Goal: Information Seeking & Learning: Learn about a topic

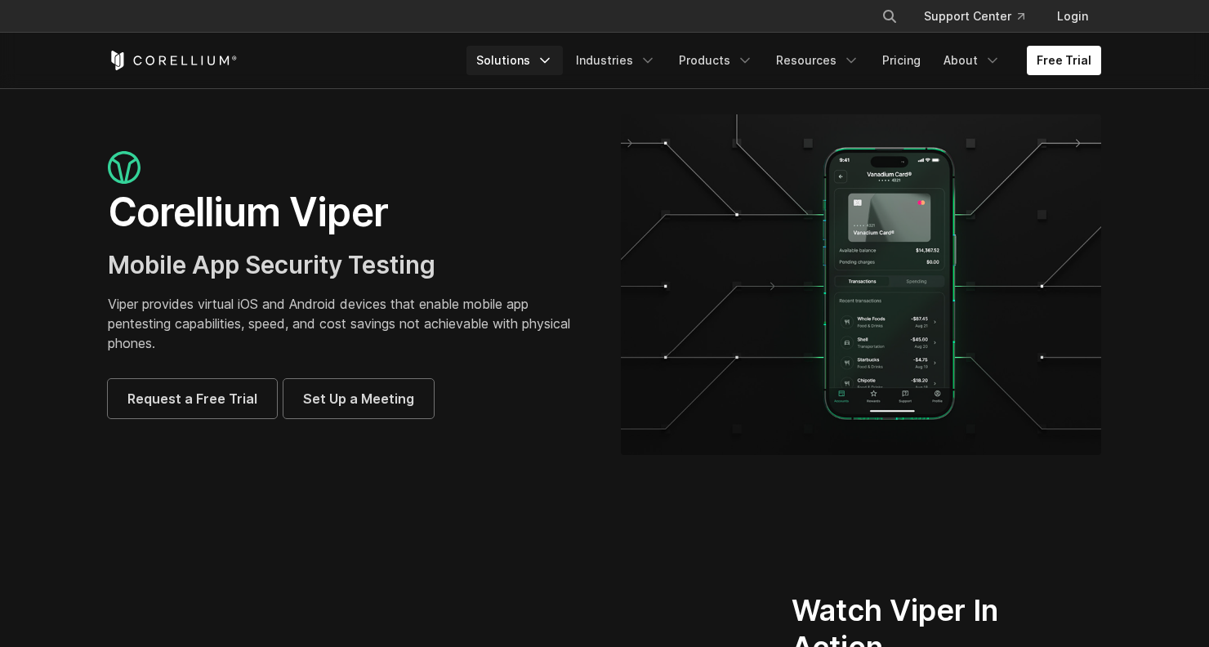
click at [549, 59] on polyline "Navigation Menu" at bounding box center [545, 61] width 8 height 4
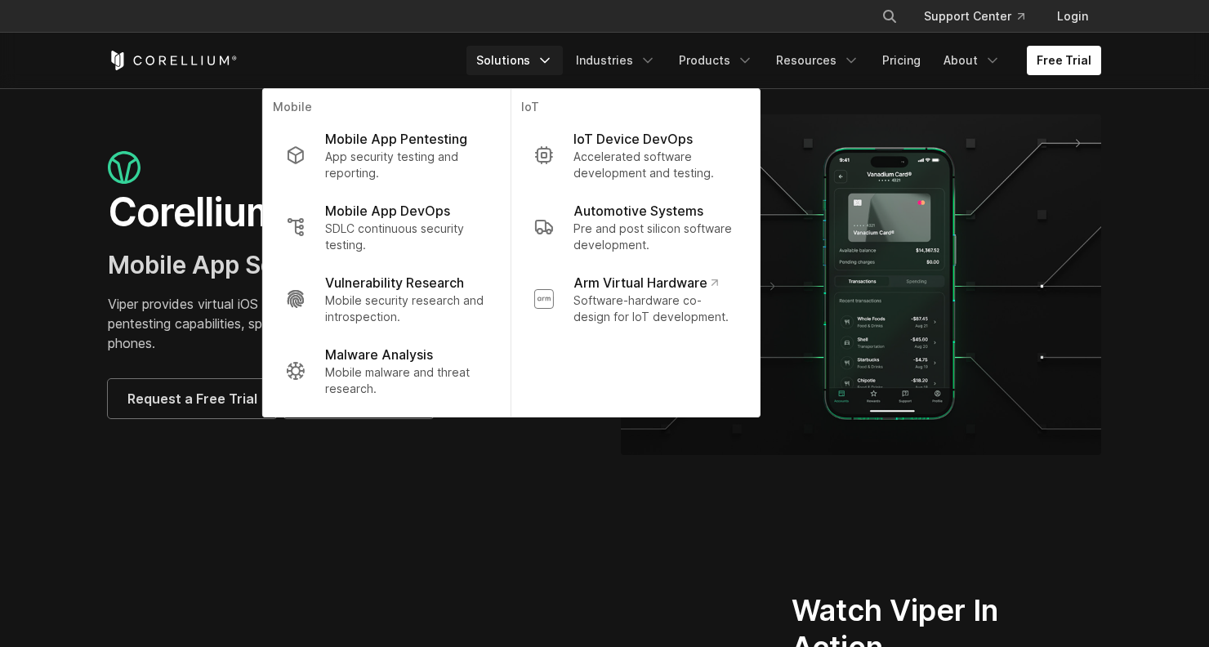
click at [378, 31] on div "× Search our site... Support Center Login" at bounding box center [604, 16] width 1209 height 33
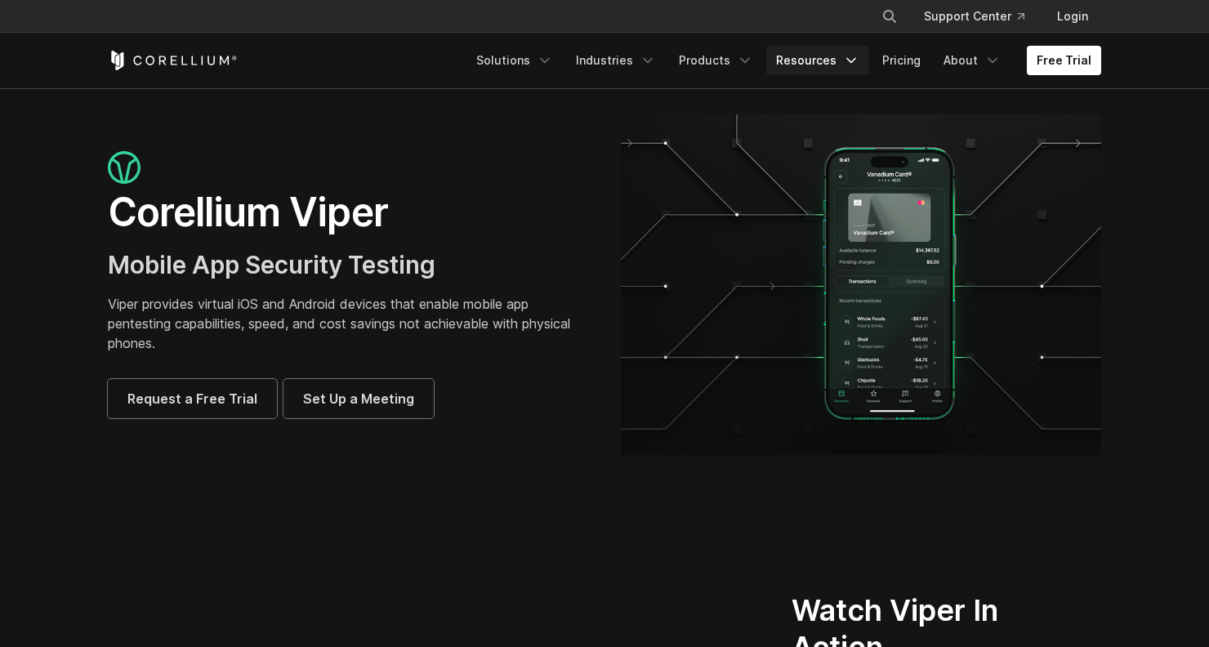
click at [856, 60] on icon "Navigation Menu" at bounding box center [851, 60] width 16 height 16
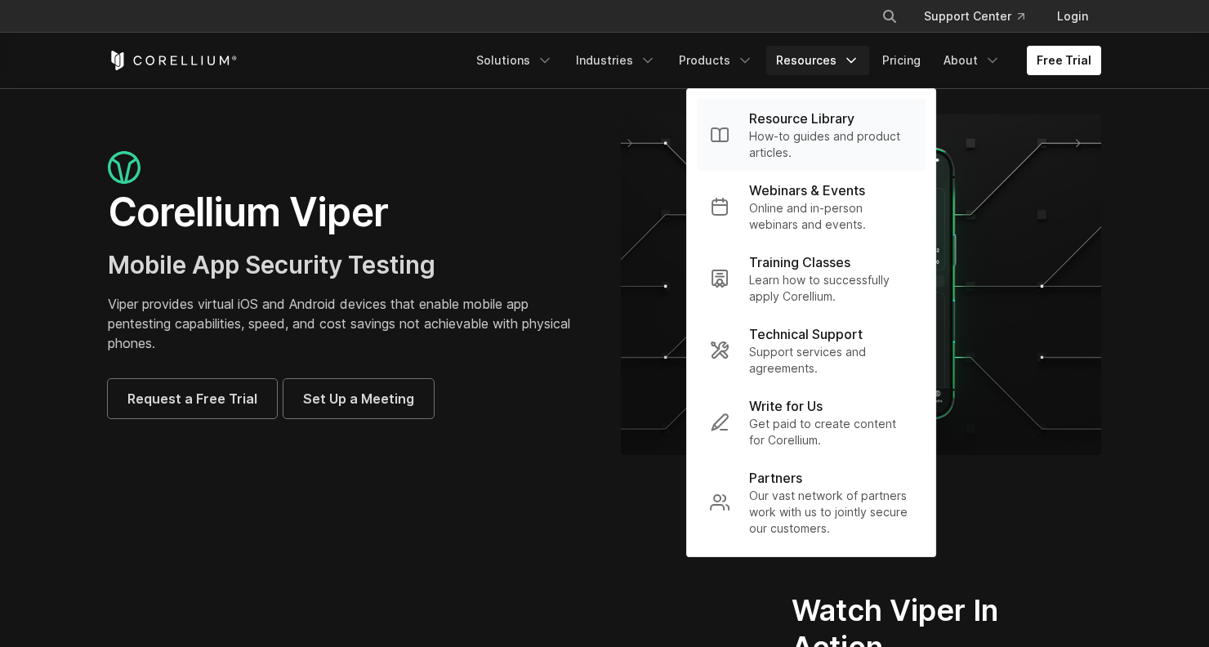
click at [818, 141] on p "How-to guides and product articles." at bounding box center [830, 144] width 163 height 33
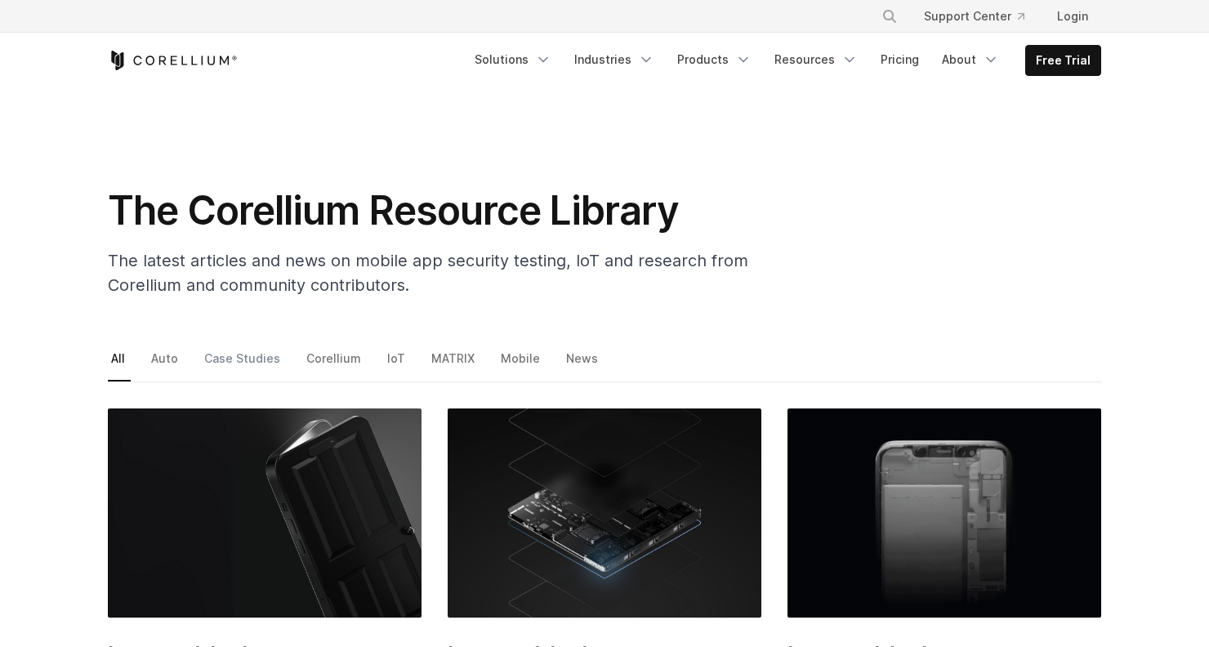
click at [234, 363] on link "Case Studies" at bounding box center [243, 364] width 85 height 34
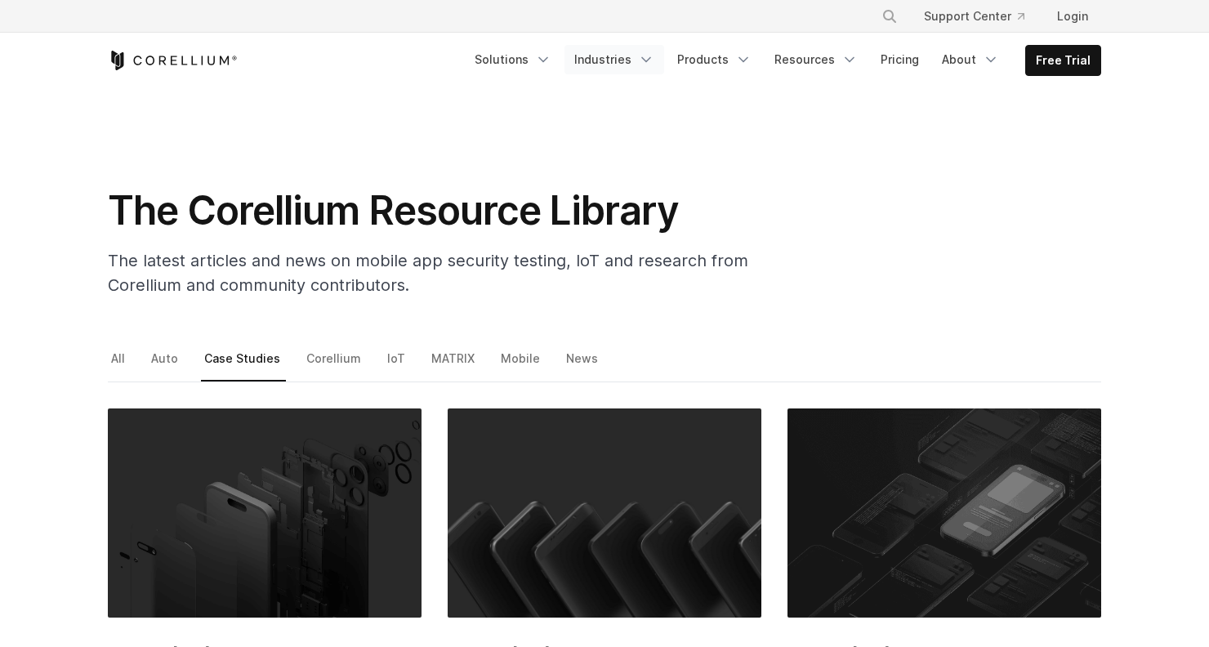
click at [655, 57] on icon "Navigation Menu" at bounding box center [646, 59] width 16 height 16
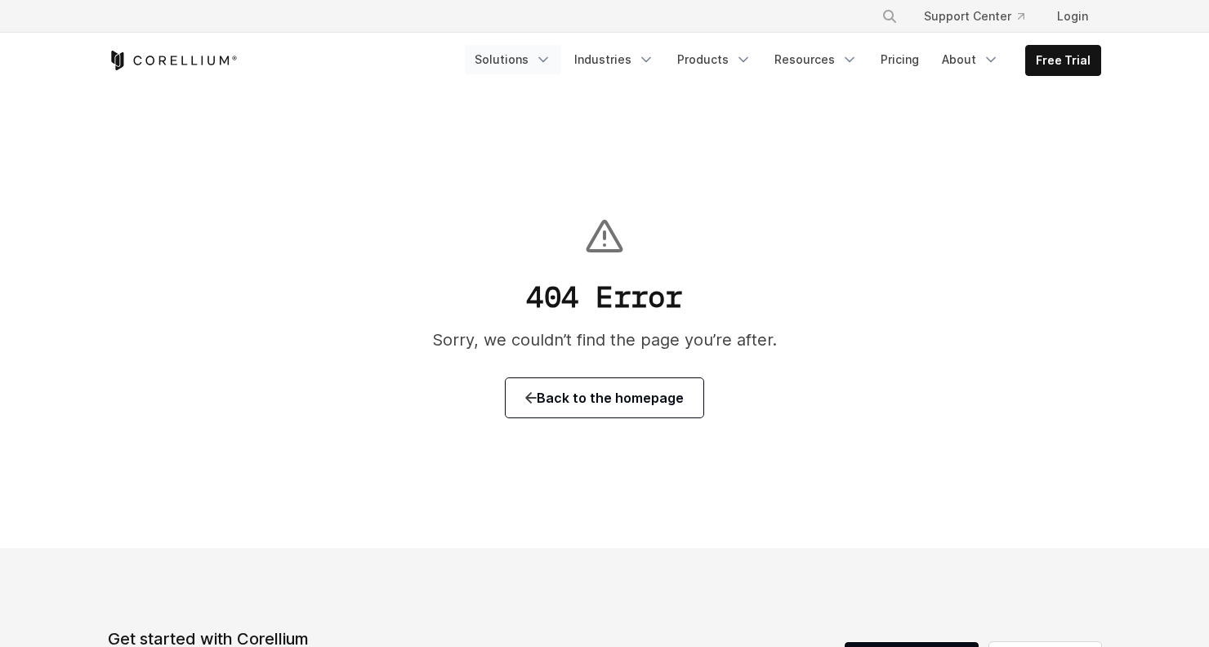
click at [552, 63] on icon "Navigation Menu" at bounding box center [543, 59] width 16 height 16
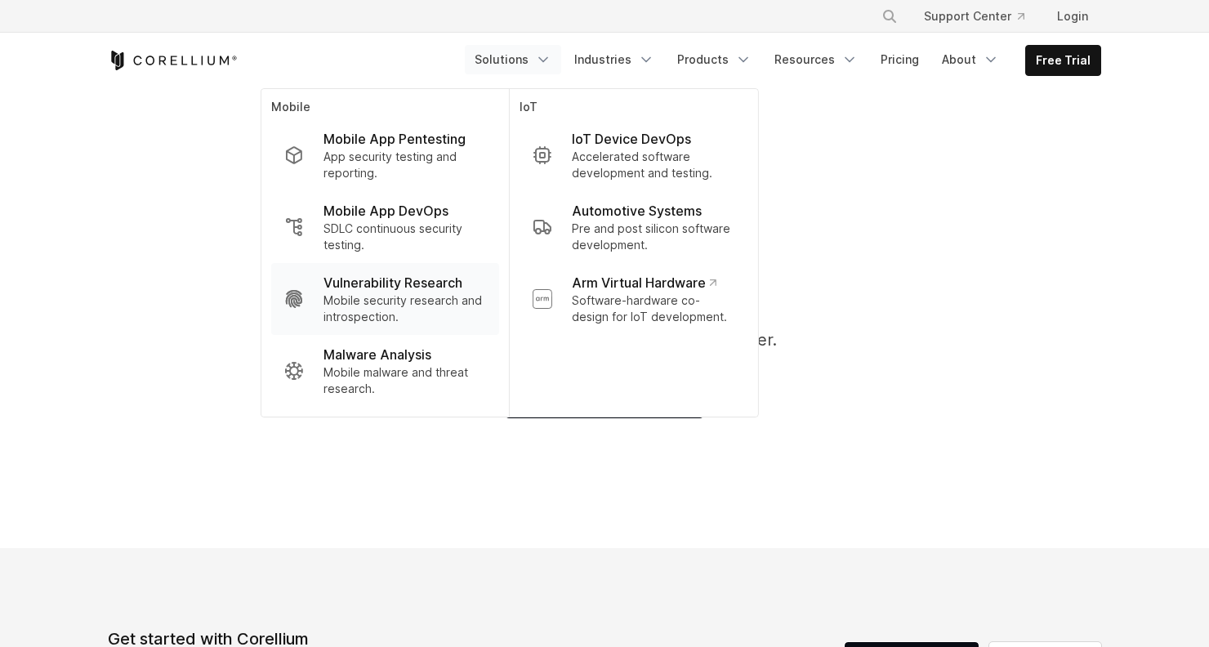
click at [392, 311] on p "Mobile security research and introspection." at bounding box center [405, 309] width 163 height 33
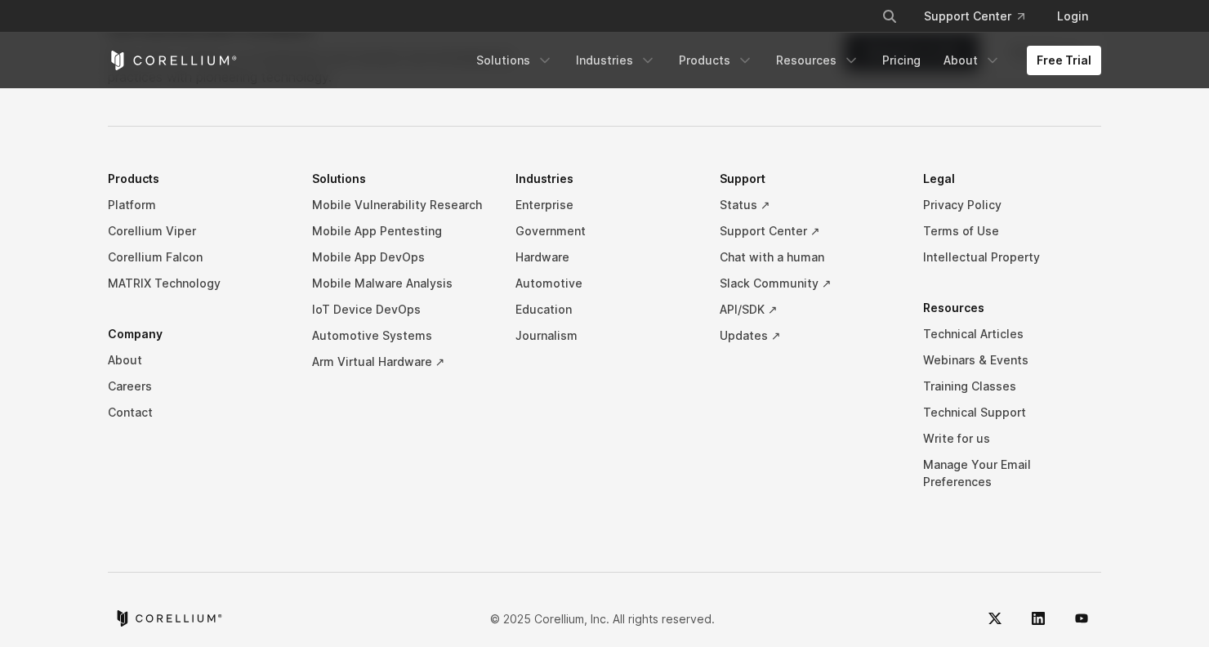
scroll to position [5583, 0]
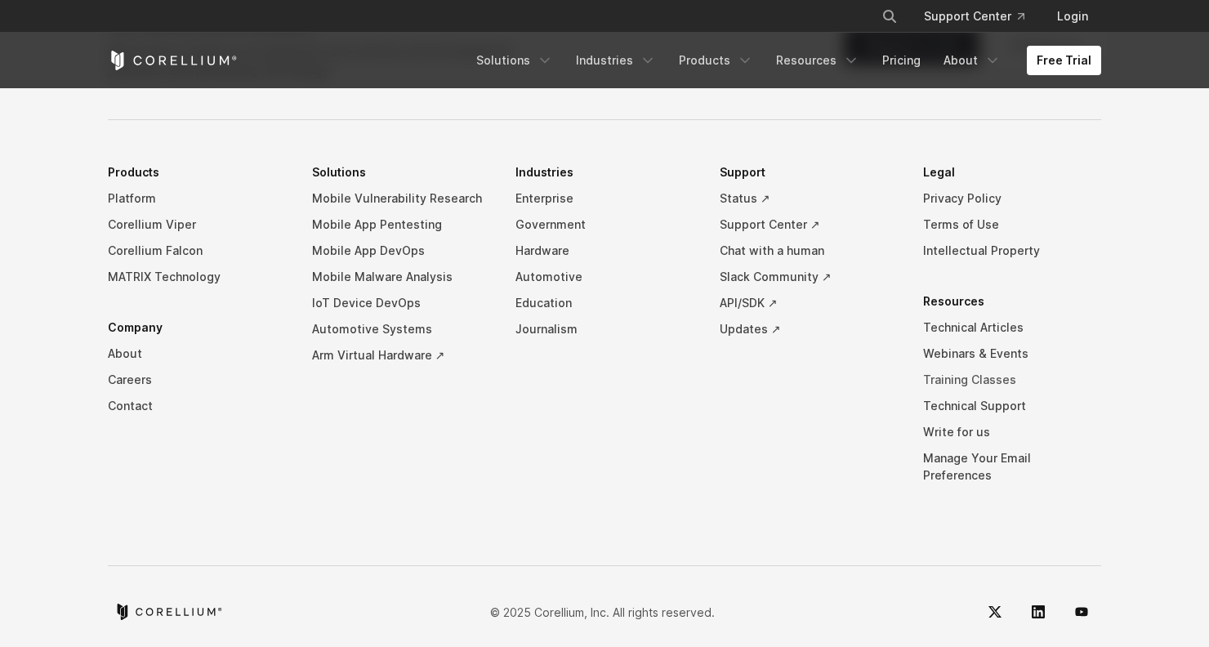
click at [946, 379] on link "Training Classes" at bounding box center [1012, 380] width 178 height 26
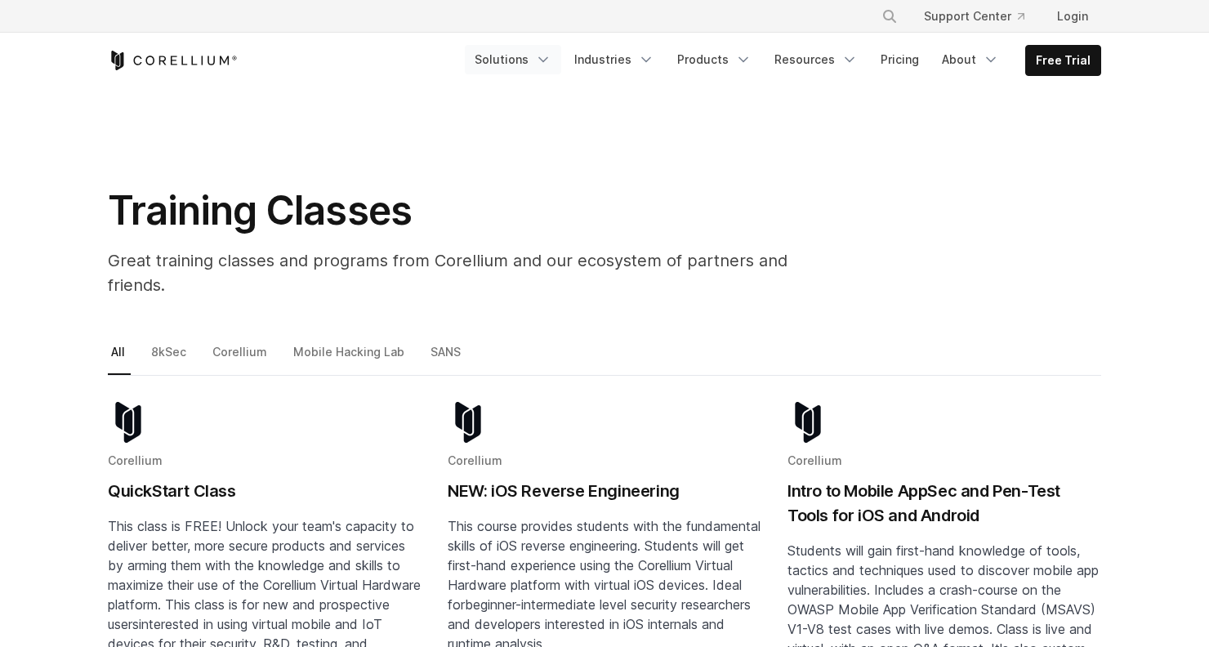
click at [552, 62] on icon "Navigation Menu" at bounding box center [543, 59] width 16 height 16
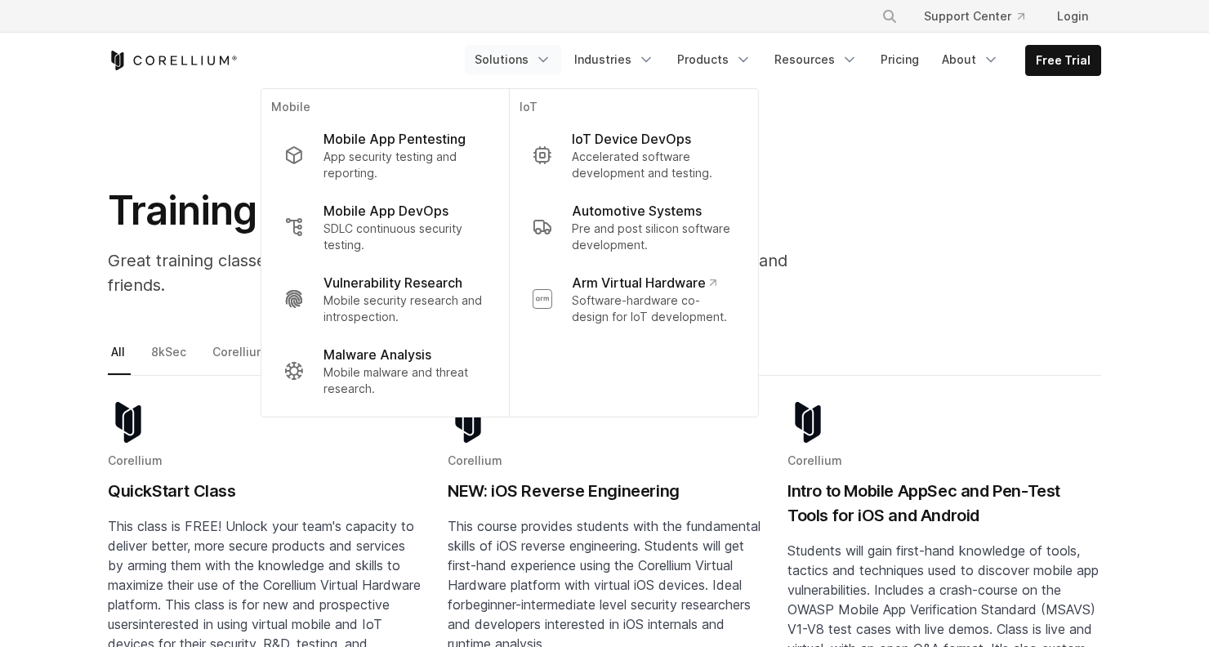
click at [426, 46] on div "Free Trial Solutions" at bounding box center [605, 61] width 994 height 56
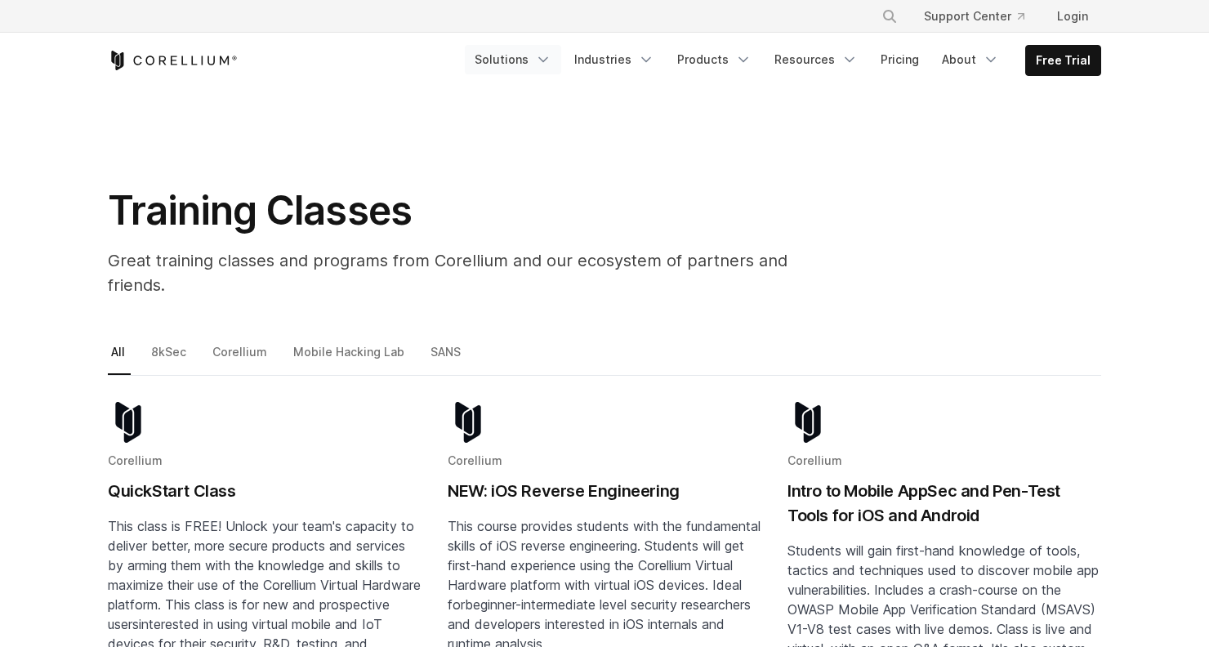
click at [552, 60] on icon "Navigation Menu" at bounding box center [543, 59] width 16 height 16
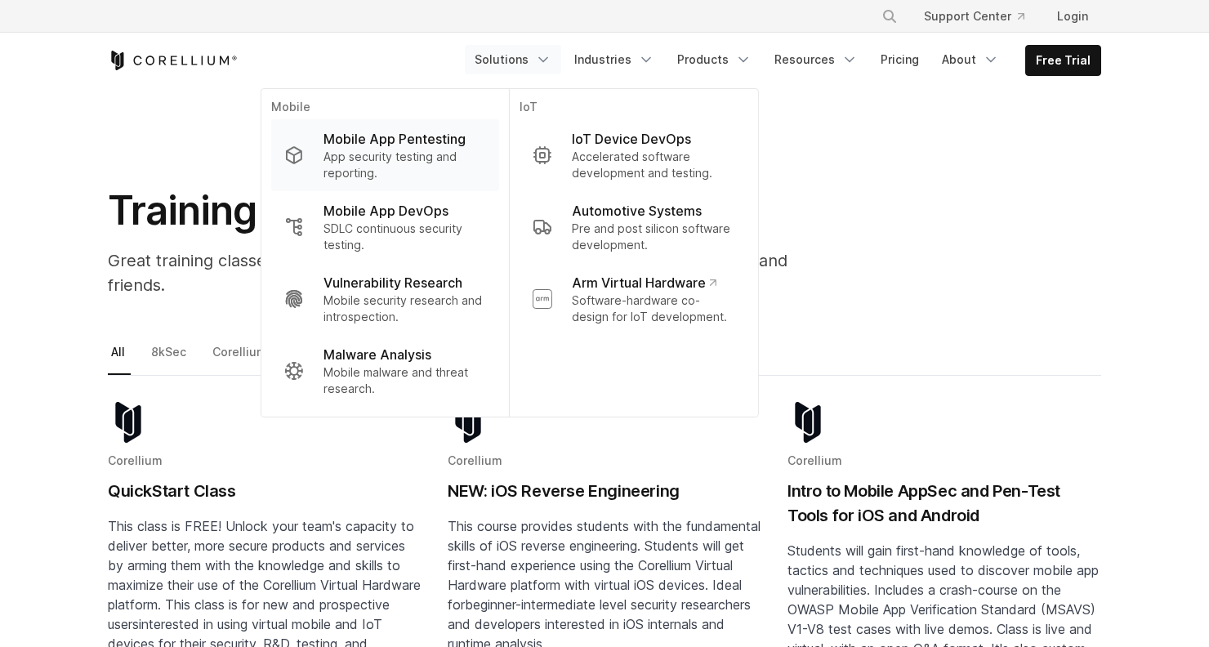
click at [402, 149] on p "App security testing and reporting." at bounding box center [405, 165] width 163 height 33
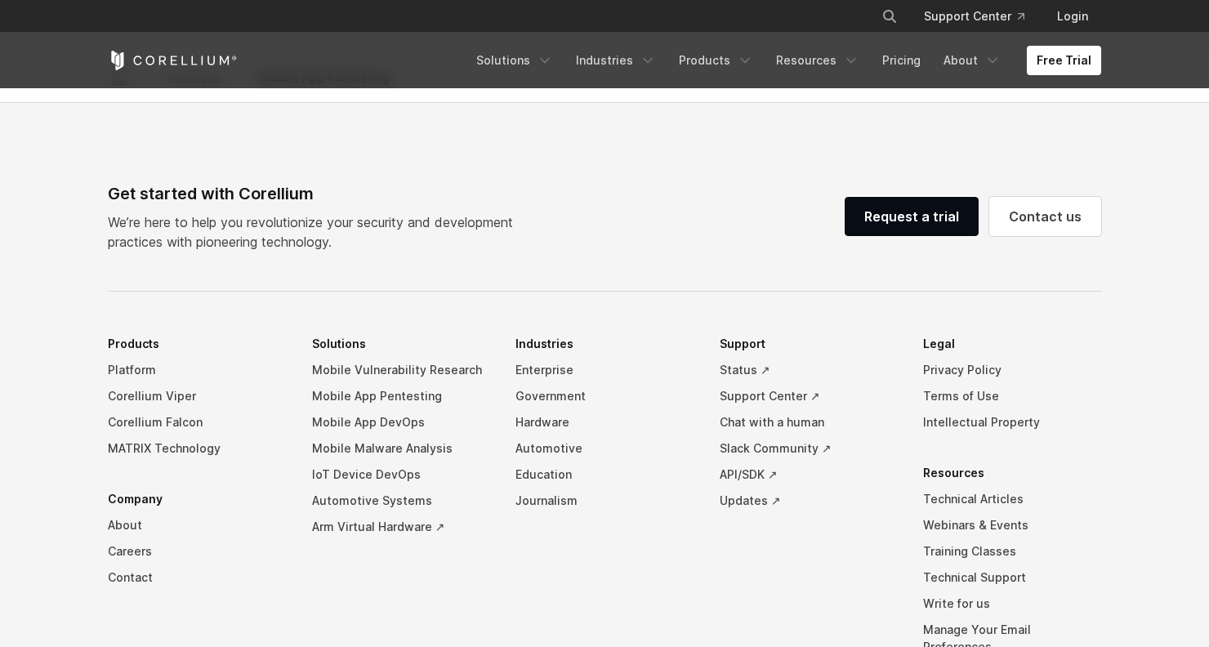
scroll to position [4998, 0]
click at [135, 390] on link "Corellium Viper" at bounding box center [197, 397] width 178 height 26
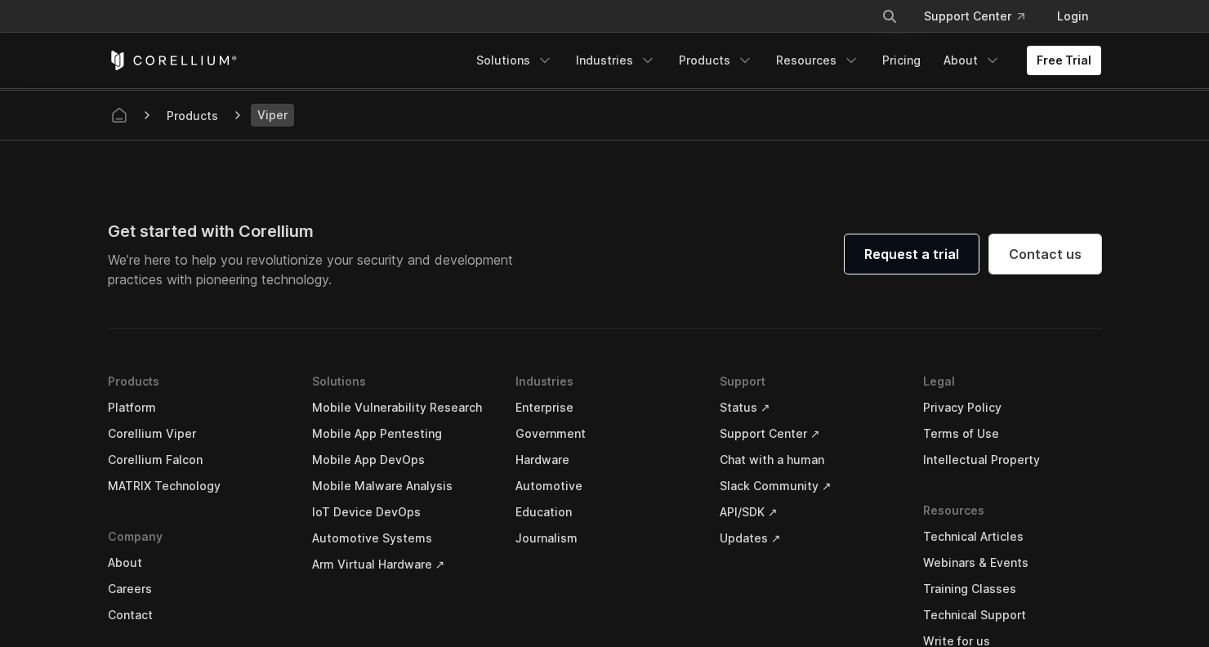
scroll to position [4770, 0]
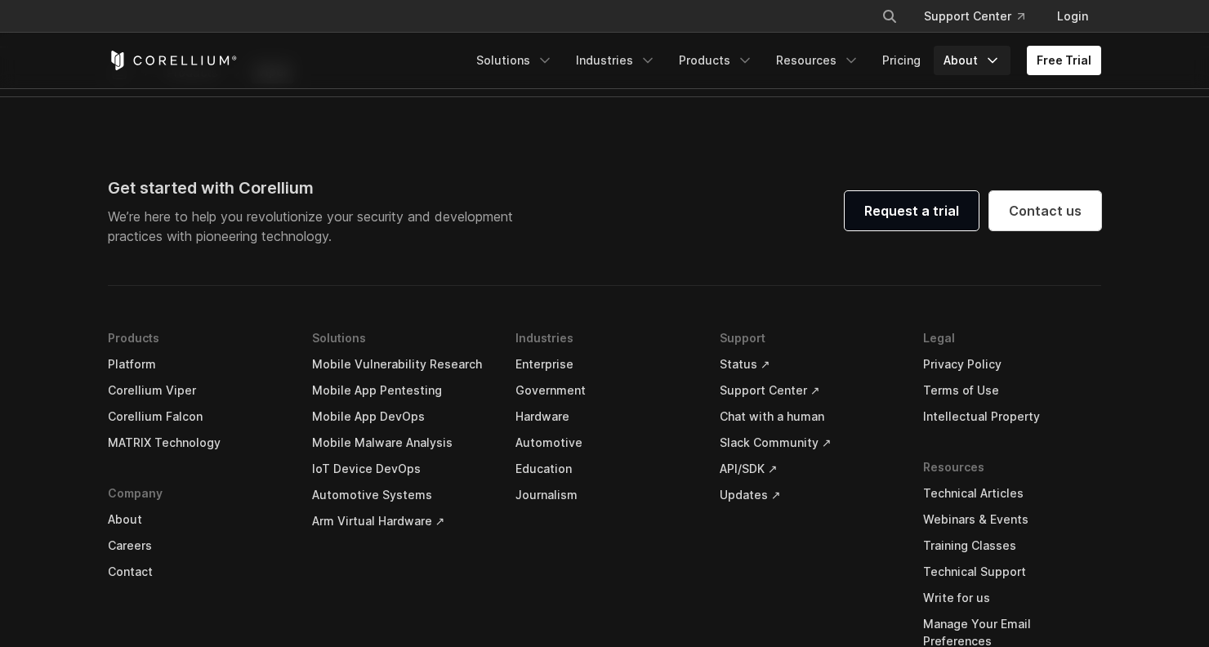
click at [999, 55] on icon "Navigation Menu" at bounding box center [993, 60] width 16 height 16
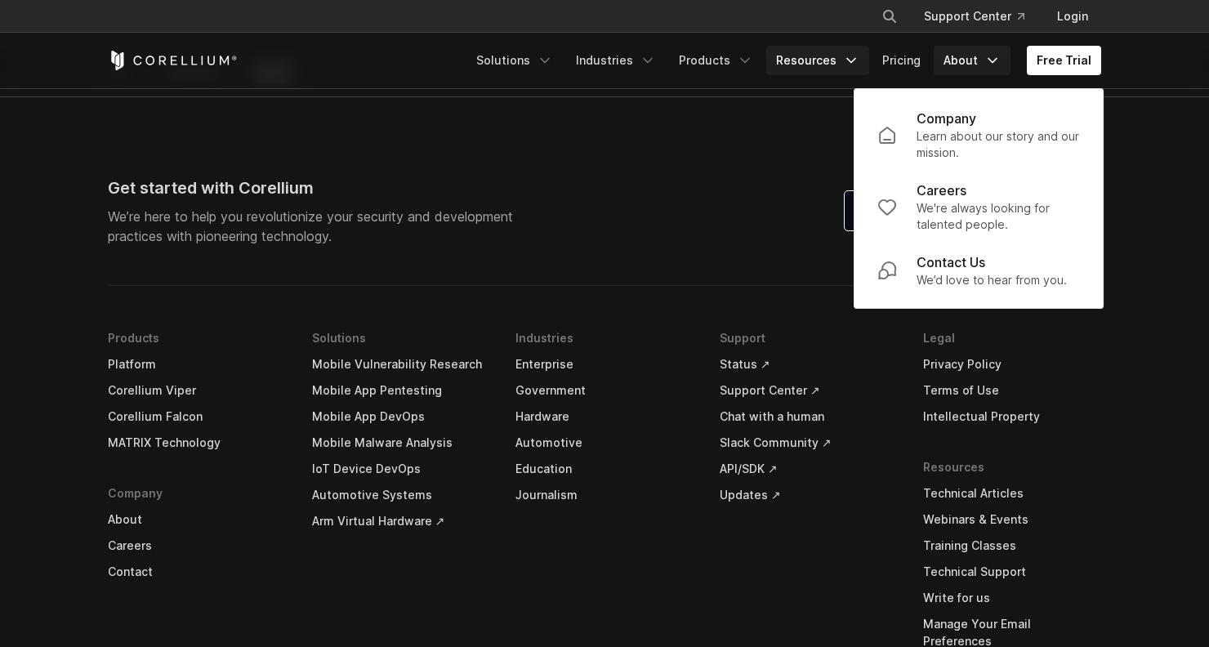
click at [854, 58] on icon "Navigation Menu" at bounding box center [851, 60] width 16 height 16
